Goal: Use online tool/utility: Utilize a website feature to perform a specific function

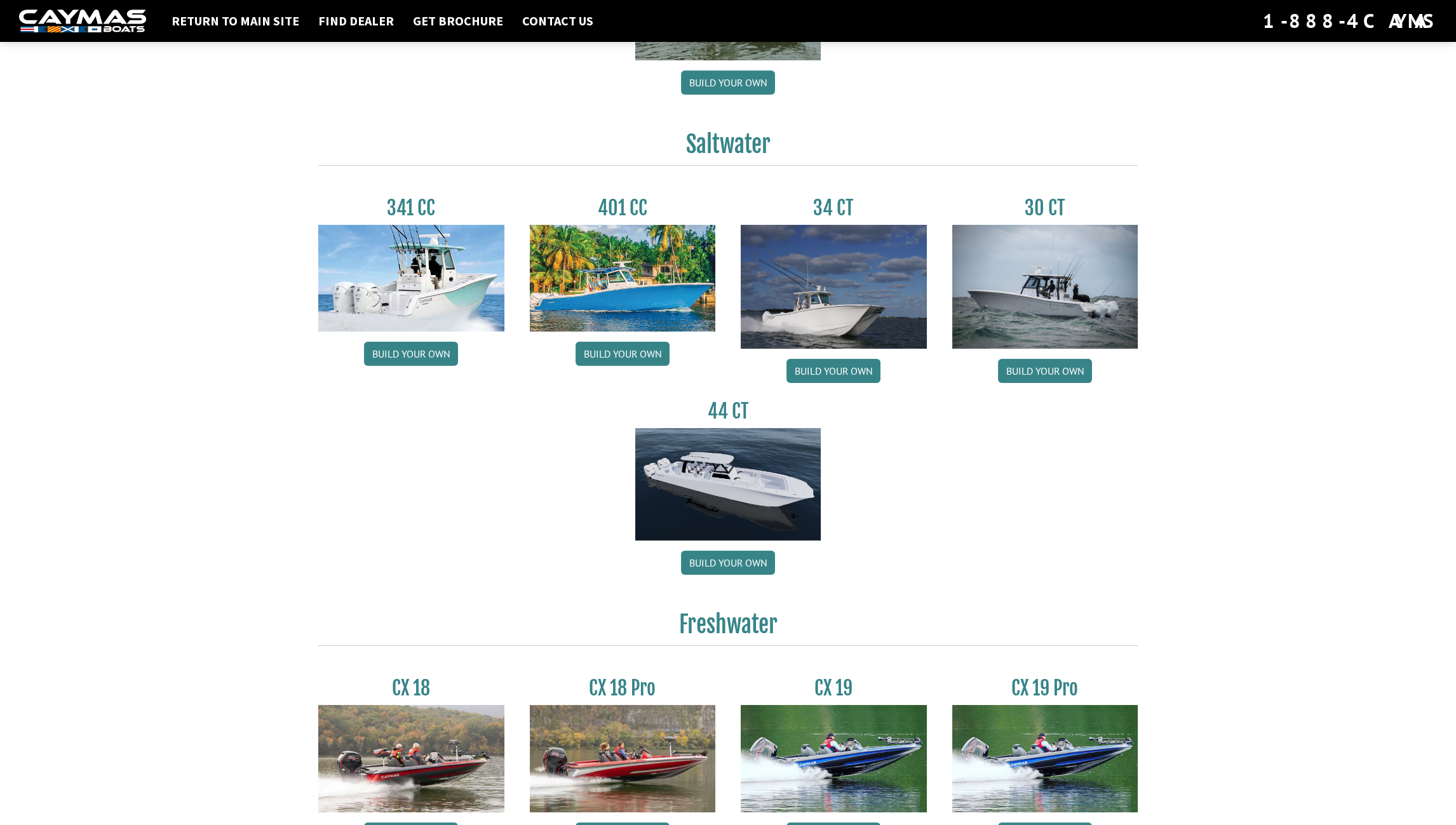
scroll to position [508, 0]
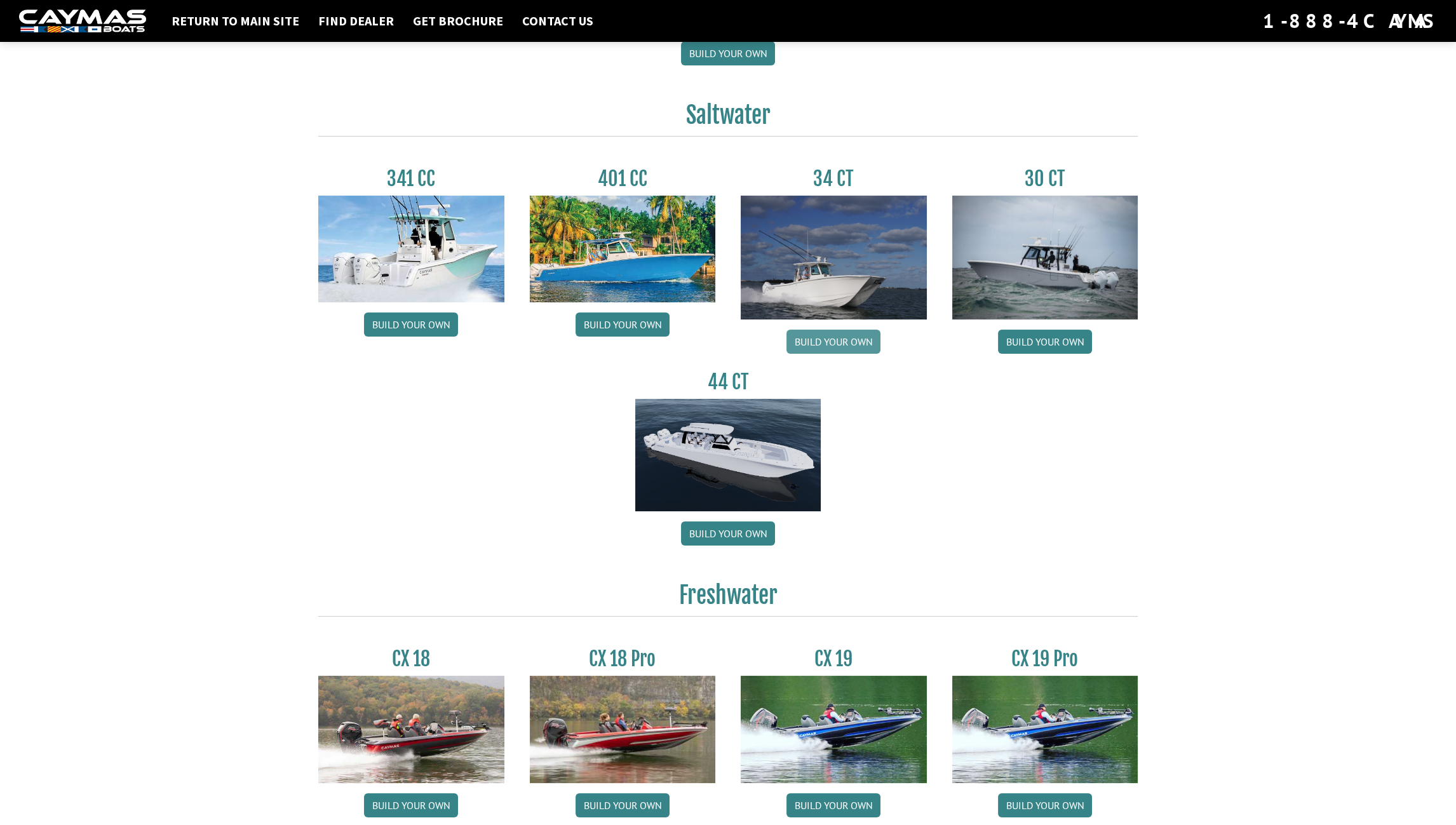
click at [809, 337] on link "Build your own" at bounding box center [833, 341] width 94 height 24
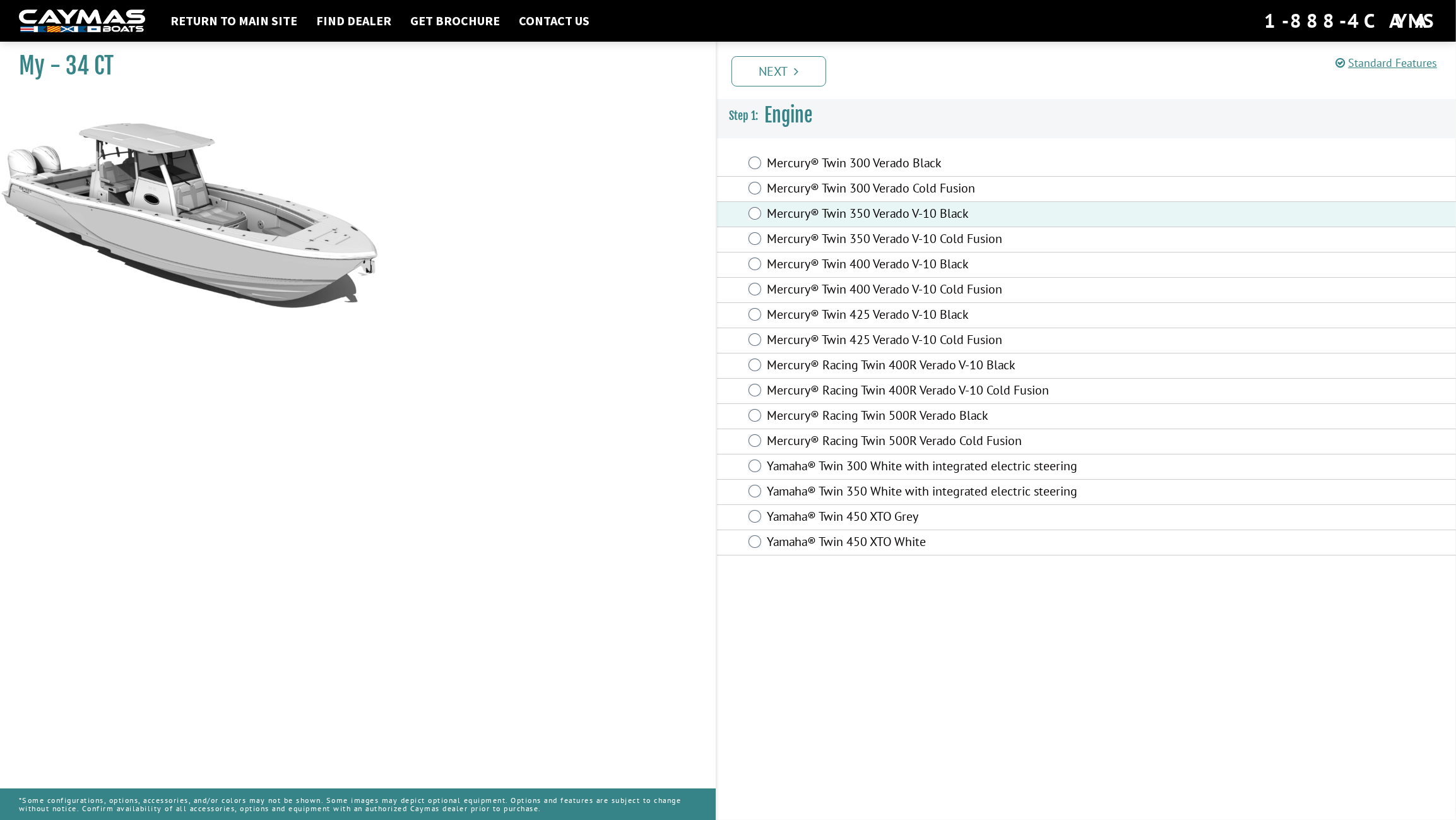
click at [770, 69] on link "Next" at bounding box center [779, 71] width 95 height 30
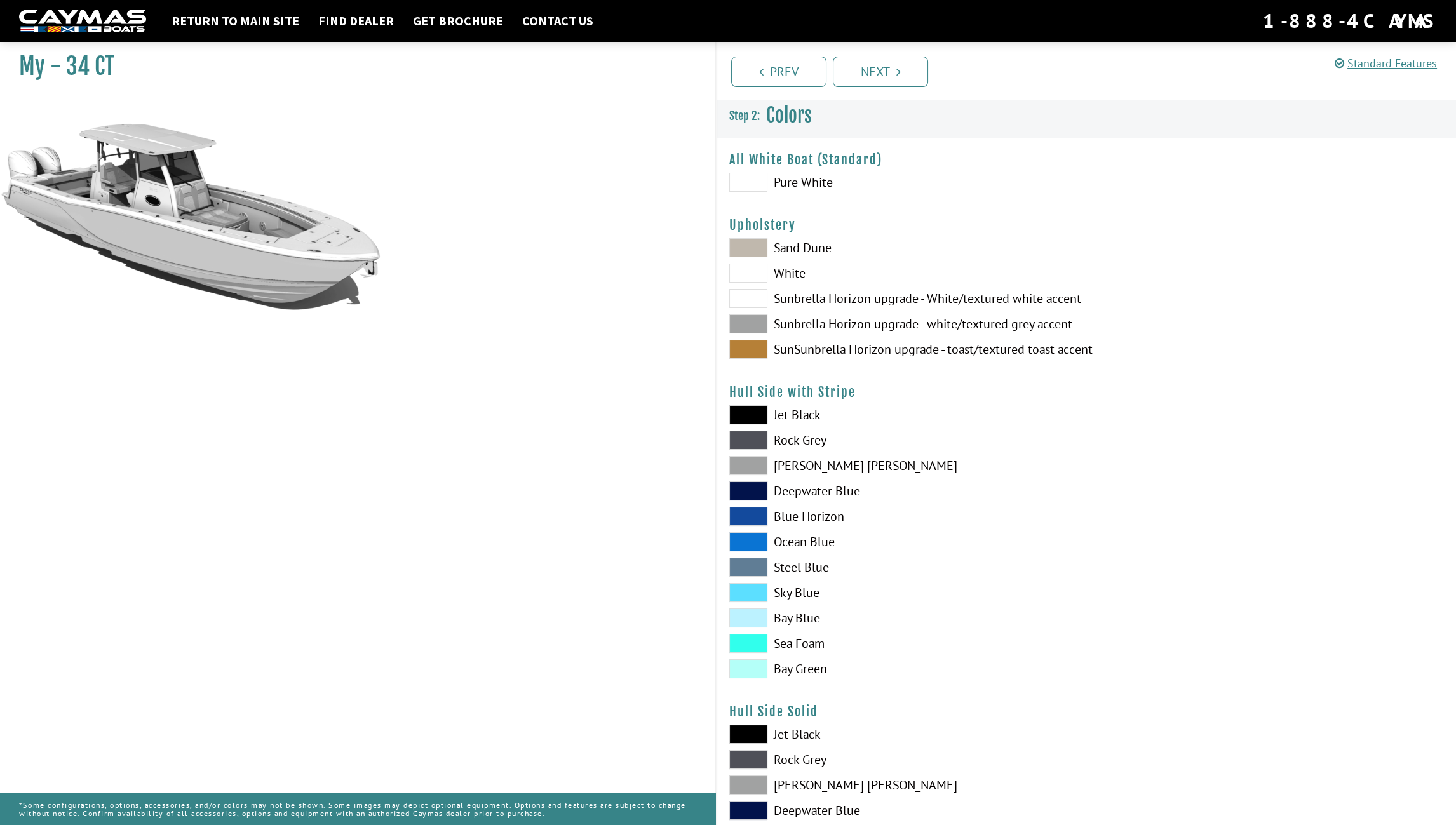
click at [742, 271] on span at bounding box center [747, 273] width 38 height 19
click at [758, 324] on span at bounding box center [747, 324] width 38 height 19
click at [753, 493] on span at bounding box center [747, 491] width 38 height 19
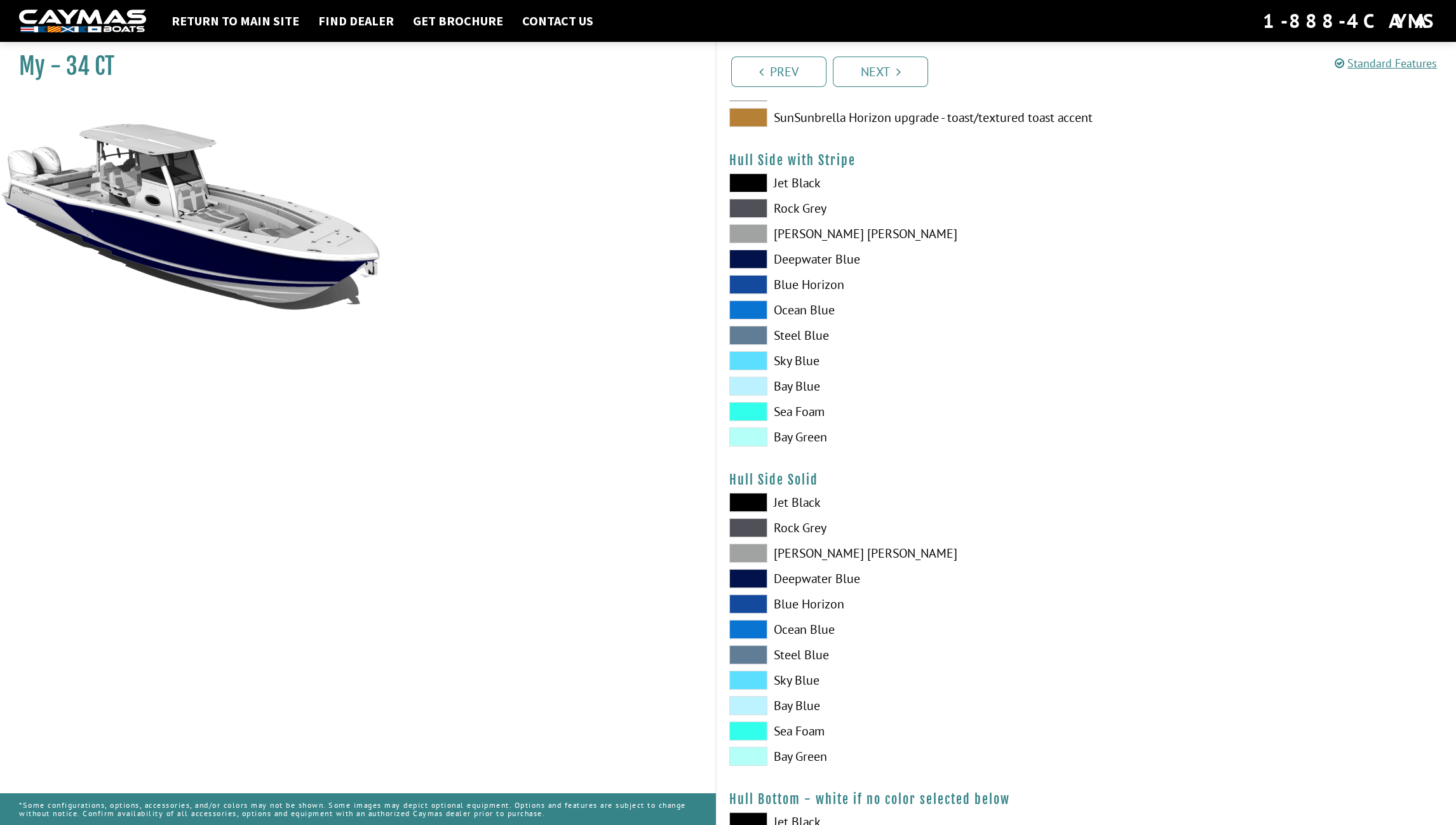
scroll to position [254, 0]
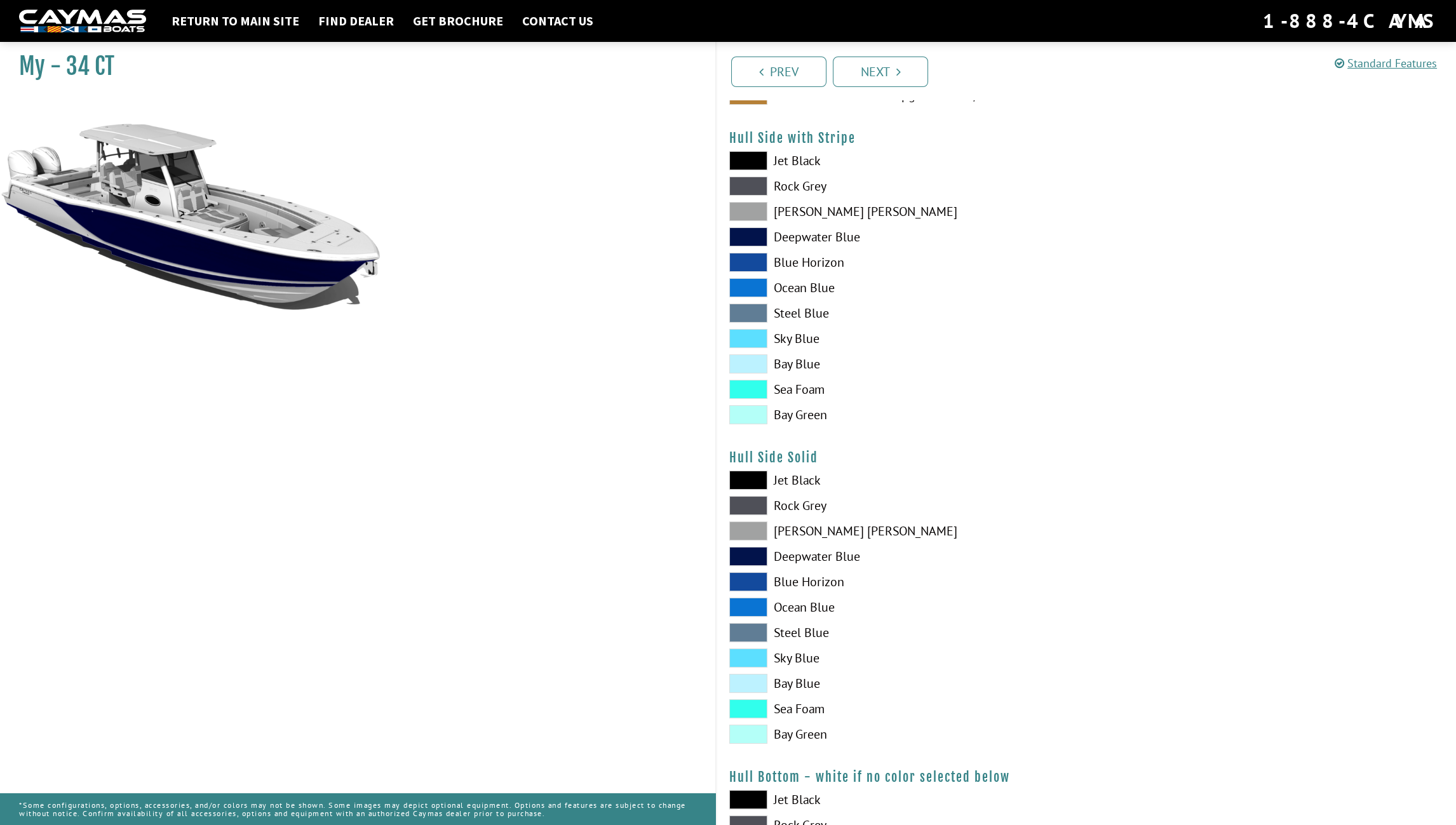
click at [751, 365] on span at bounding box center [747, 364] width 38 height 19
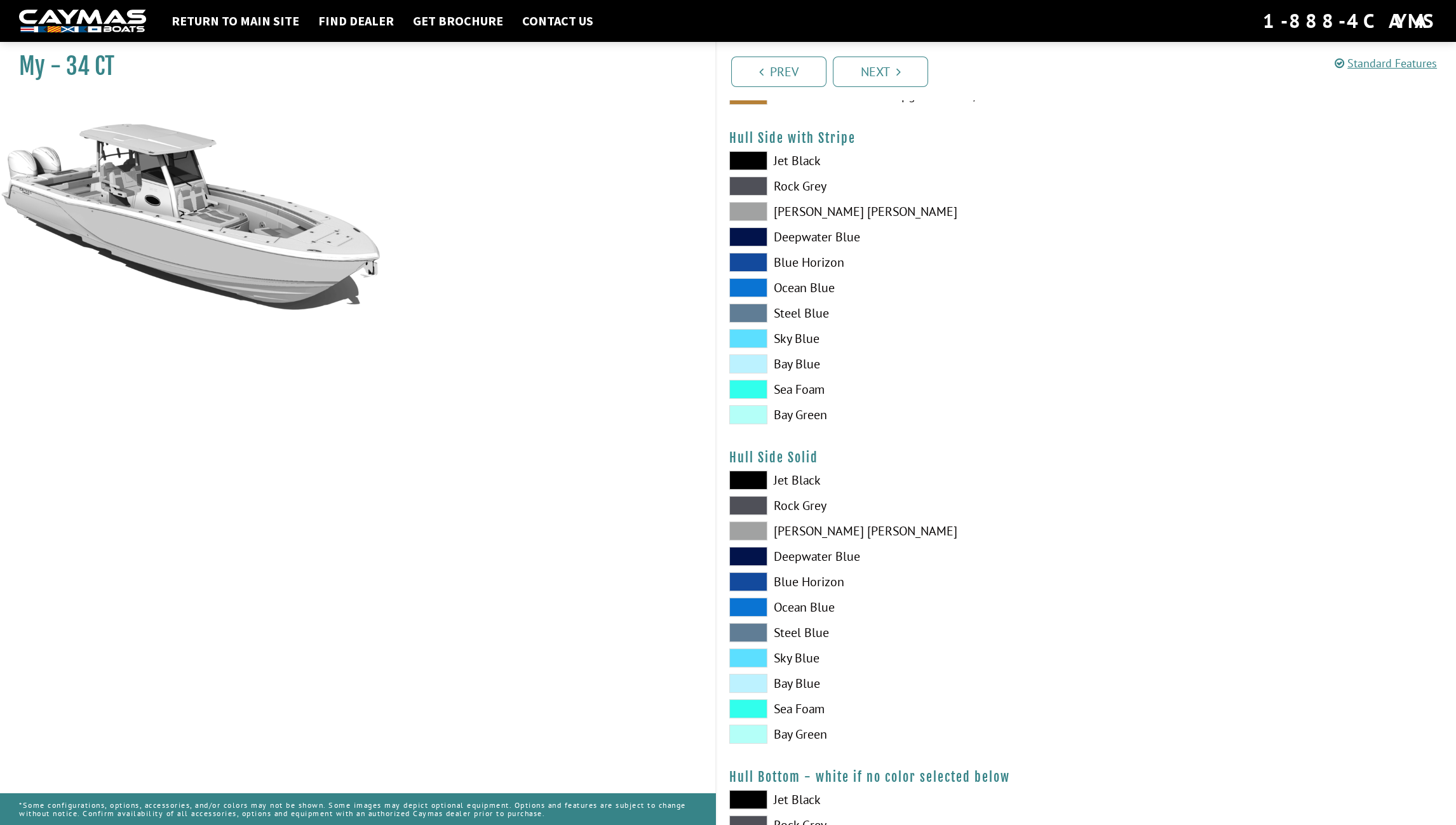
click at [750, 208] on span at bounding box center [747, 211] width 38 height 19
click at [755, 234] on span at bounding box center [747, 237] width 38 height 19
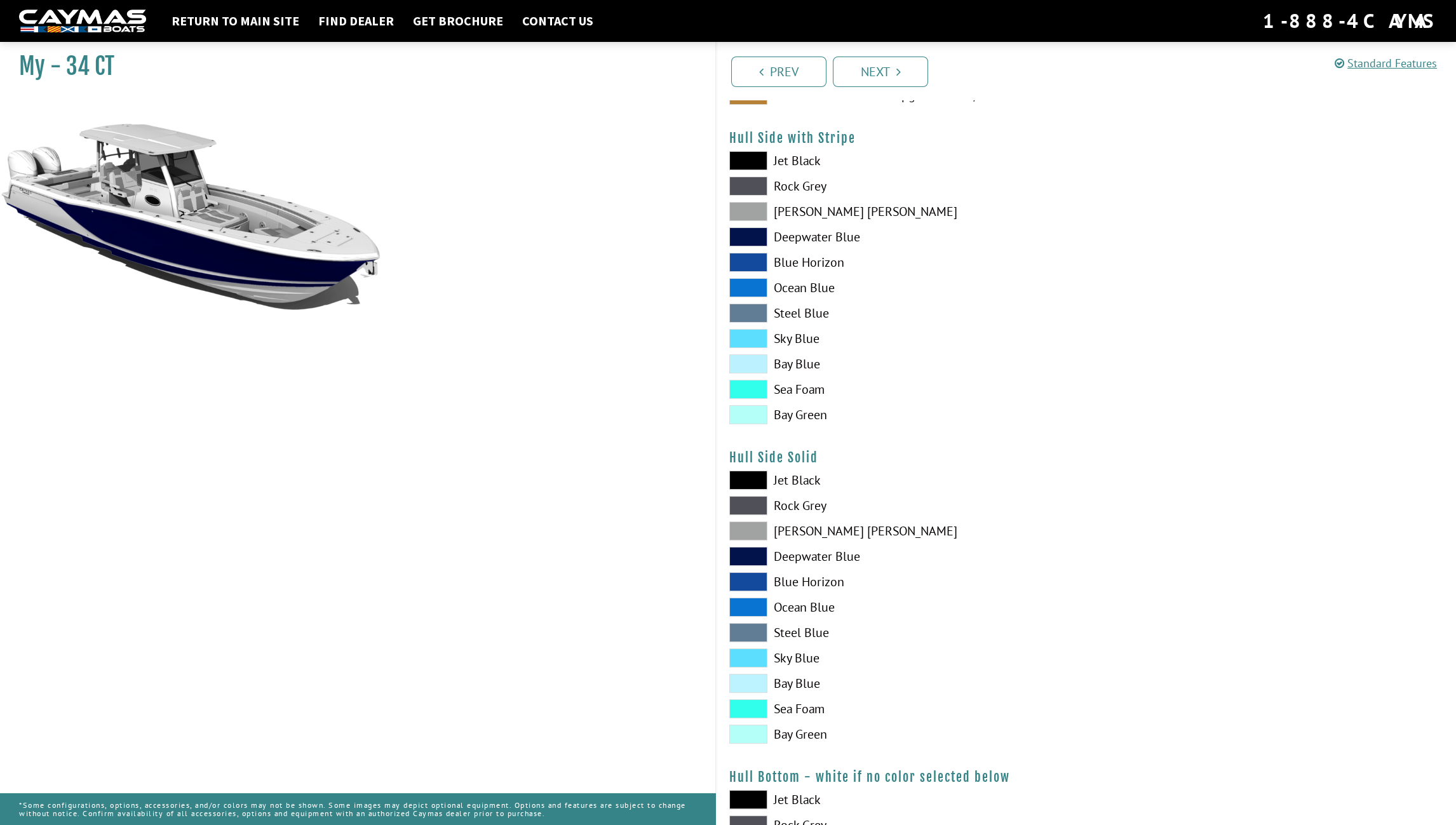
click at [753, 600] on span at bounding box center [747, 607] width 38 height 19
click at [755, 528] on span at bounding box center [747, 531] width 38 height 19
click at [754, 558] on span at bounding box center [747, 556] width 38 height 19
click at [757, 531] on span at bounding box center [747, 531] width 38 height 19
click at [758, 528] on span at bounding box center [747, 531] width 38 height 19
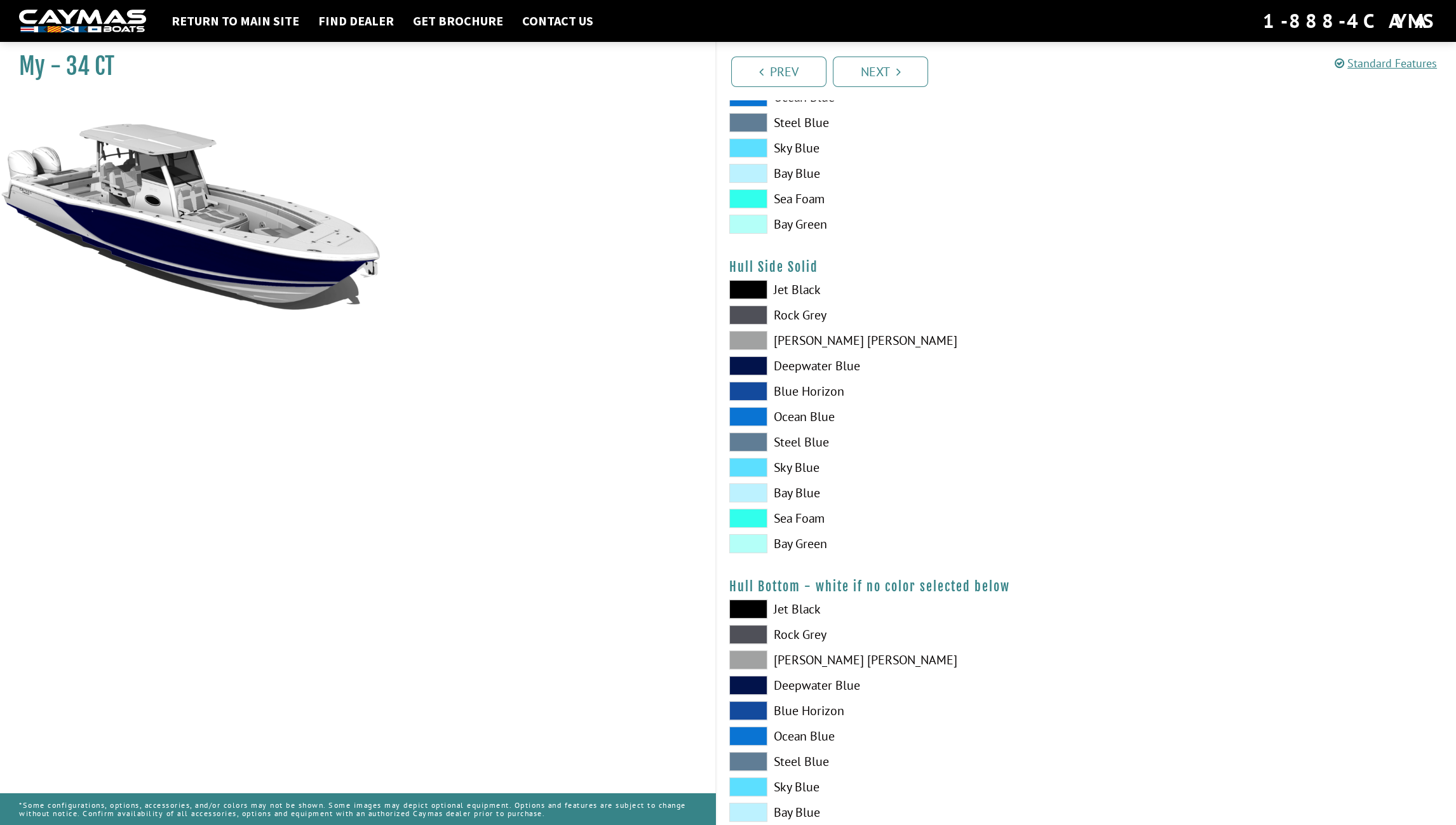
scroll to position [571, 0]
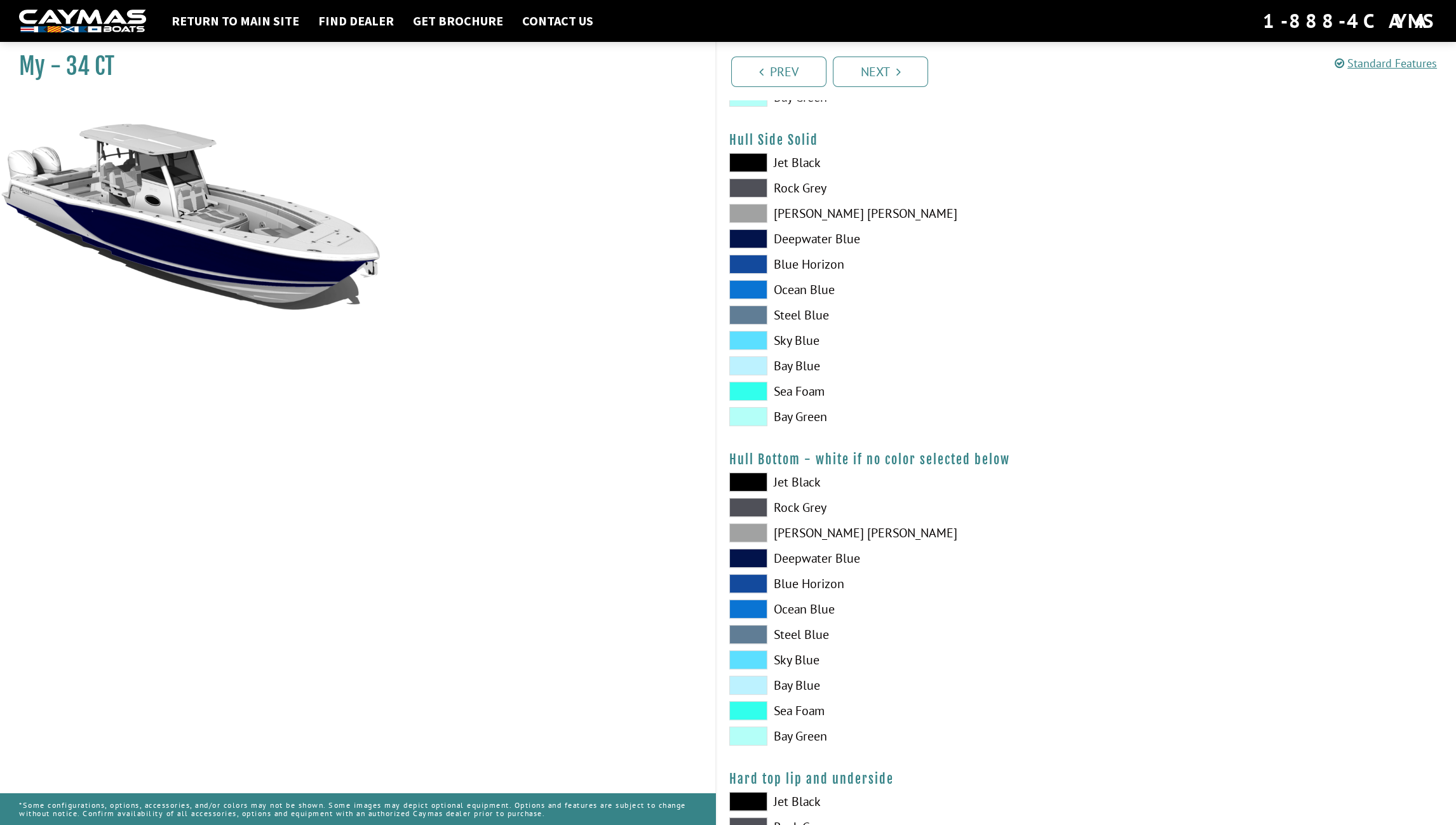
click at [750, 681] on span at bounding box center [747, 685] width 38 height 19
click at [750, 557] on span at bounding box center [747, 558] width 38 height 19
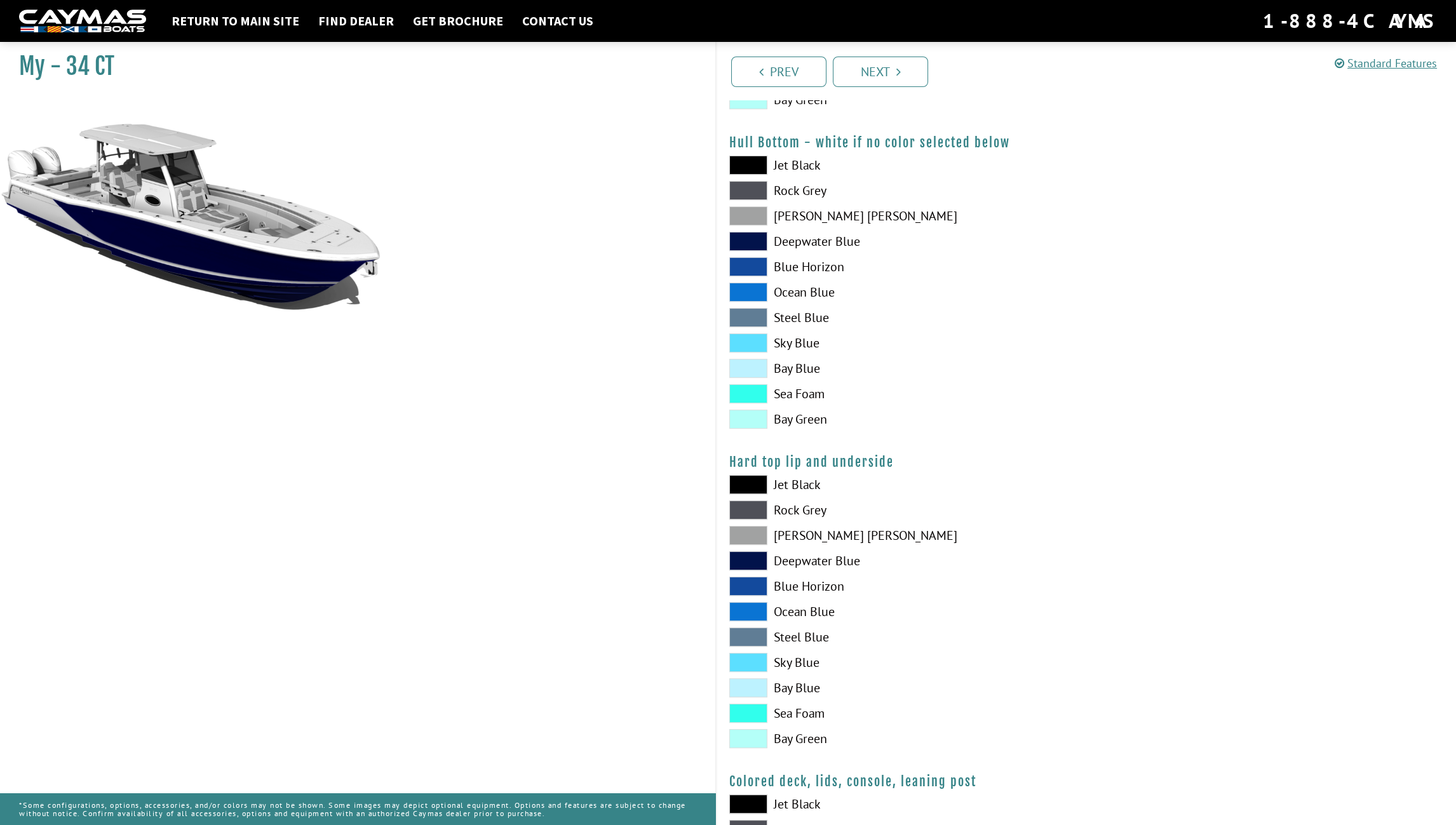
scroll to position [889, 0]
click at [762, 557] on span at bounding box center [747, 561] width 38 height 19
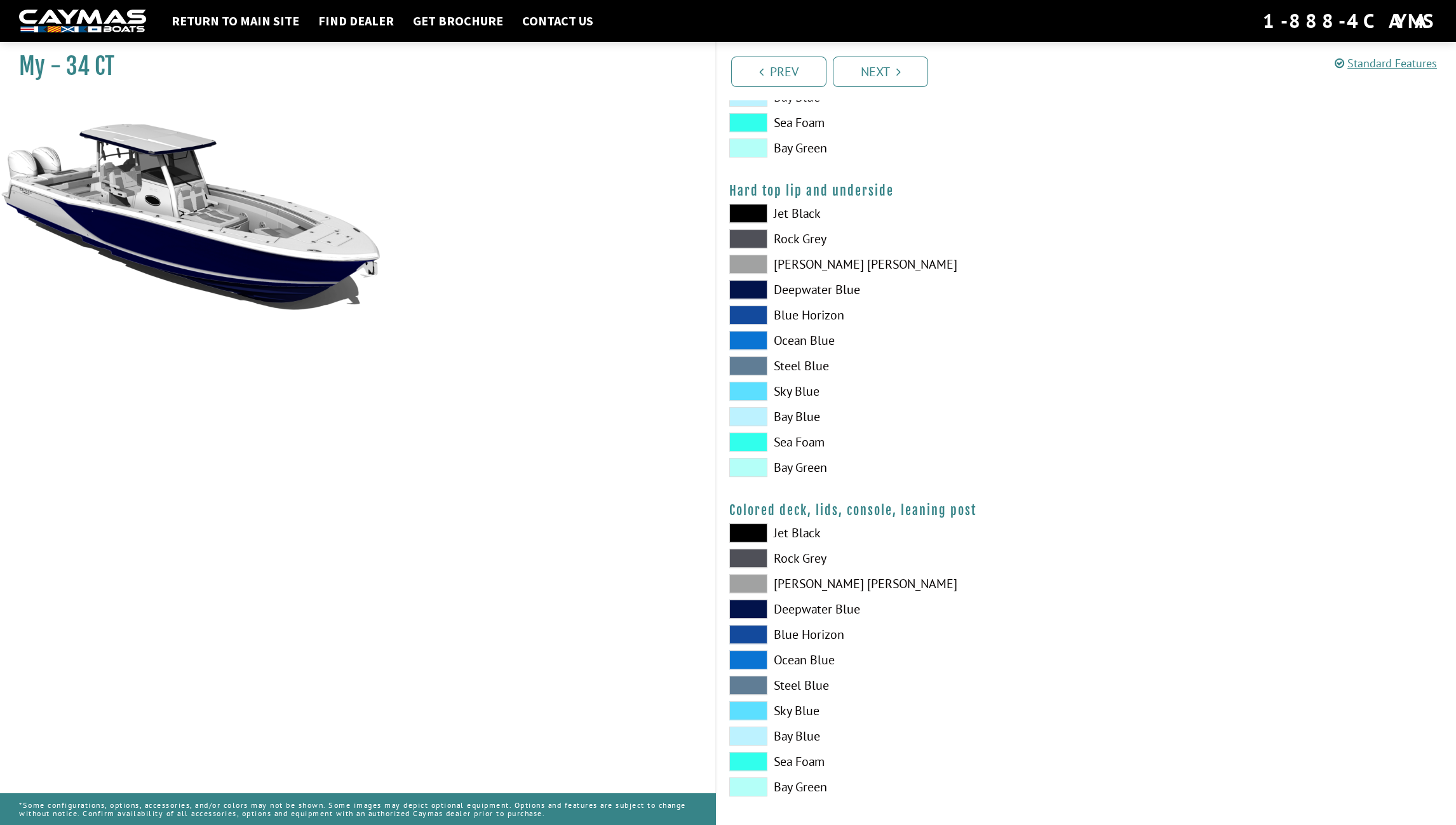
scroll to position [1168, 0]
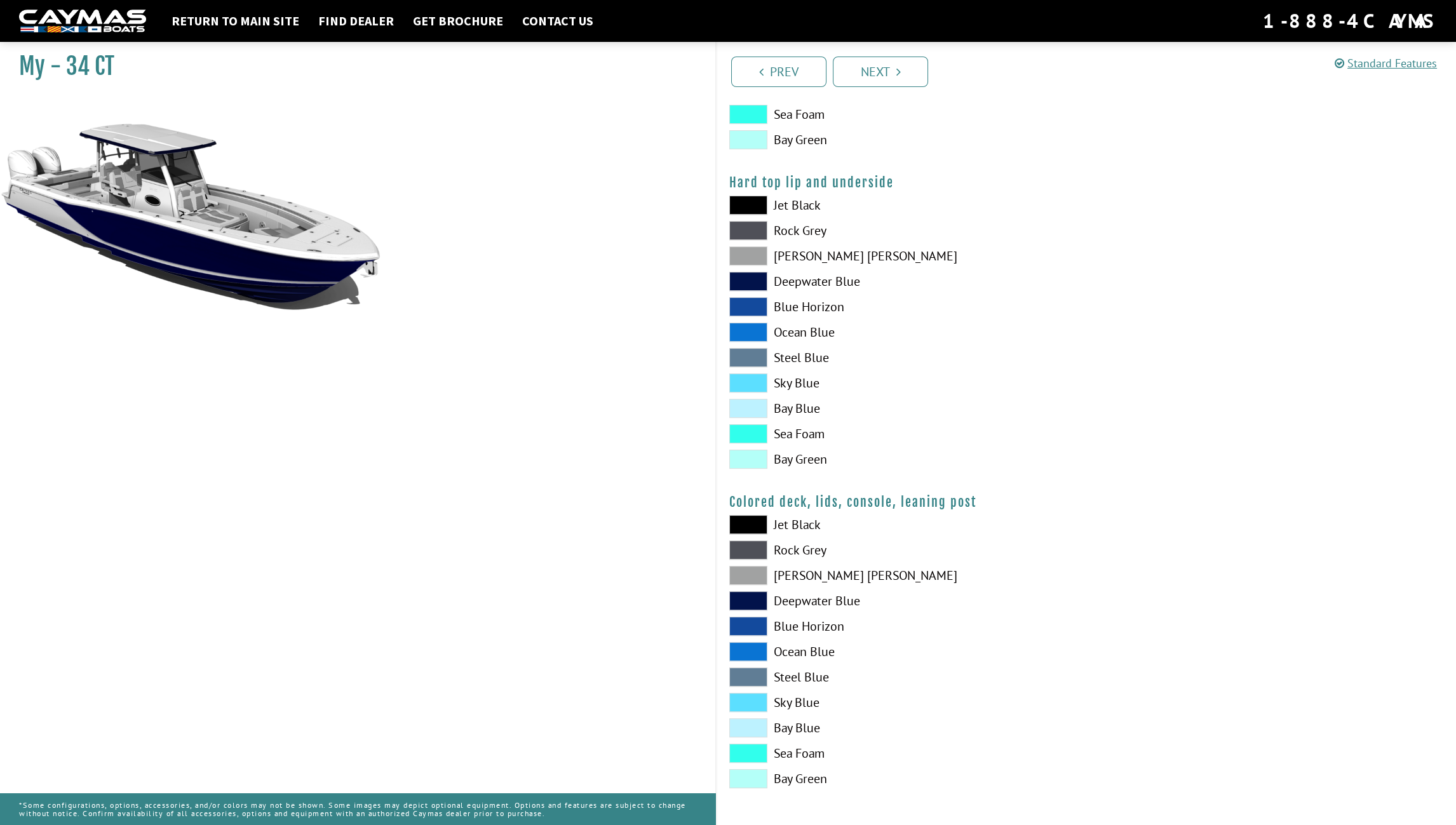
click at [757, 574] on span at bounding box center [747, 576] width 38 height 19
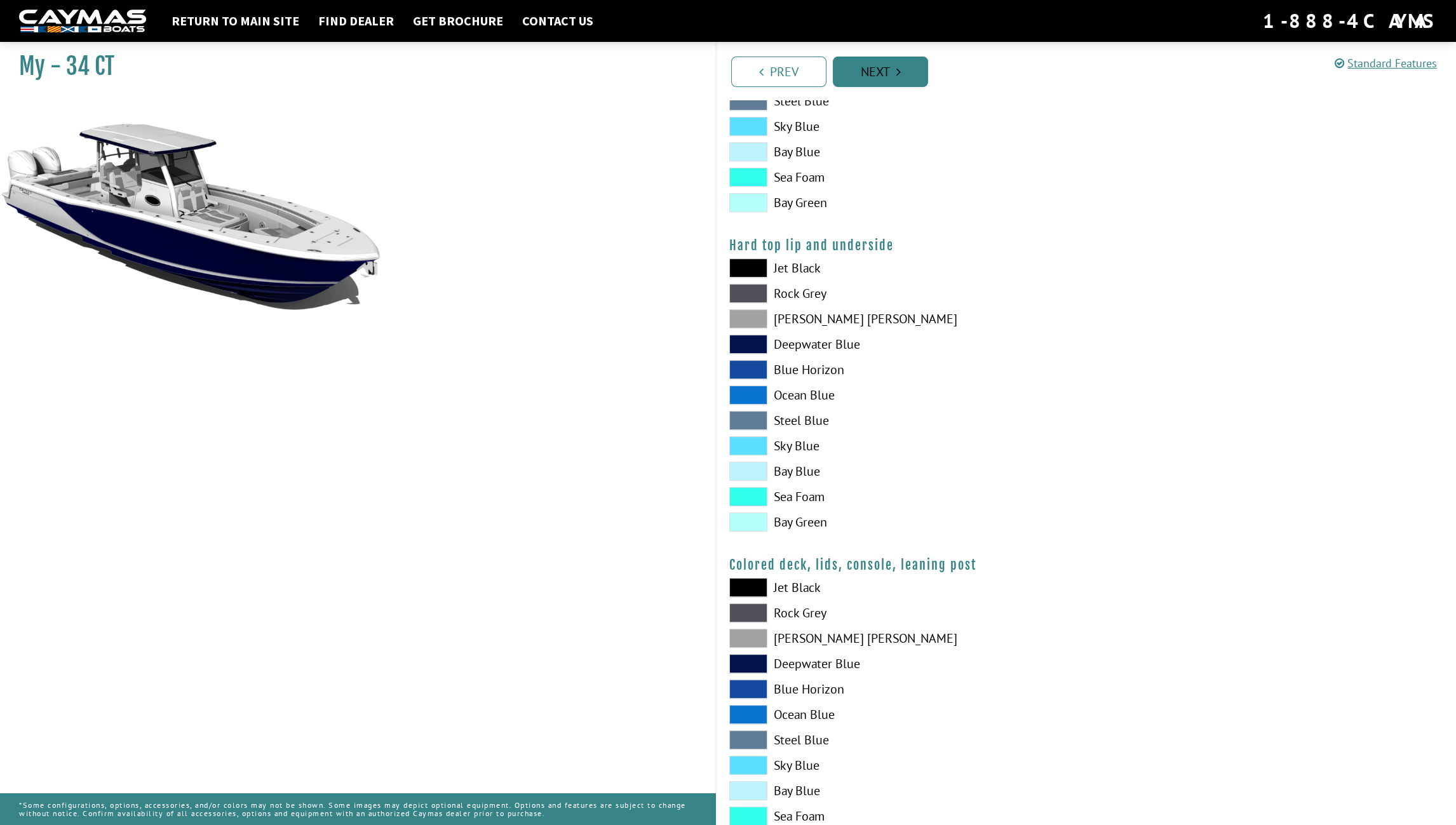
click at [875, 73] on link "Next" at bounding box center [880, 72] width 96 height 30
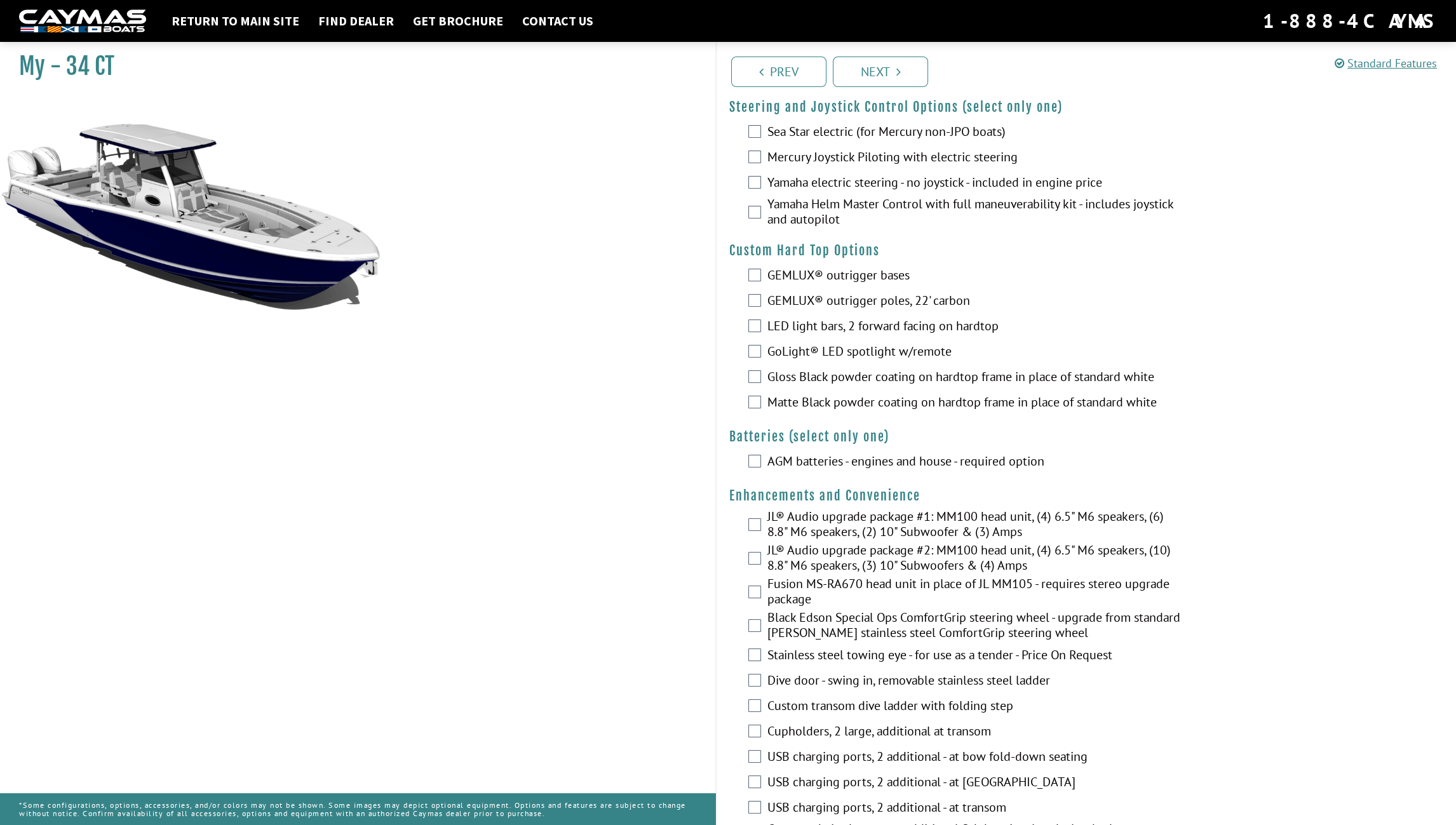
scroll to position [0, 0]
